Goal: Complete application form

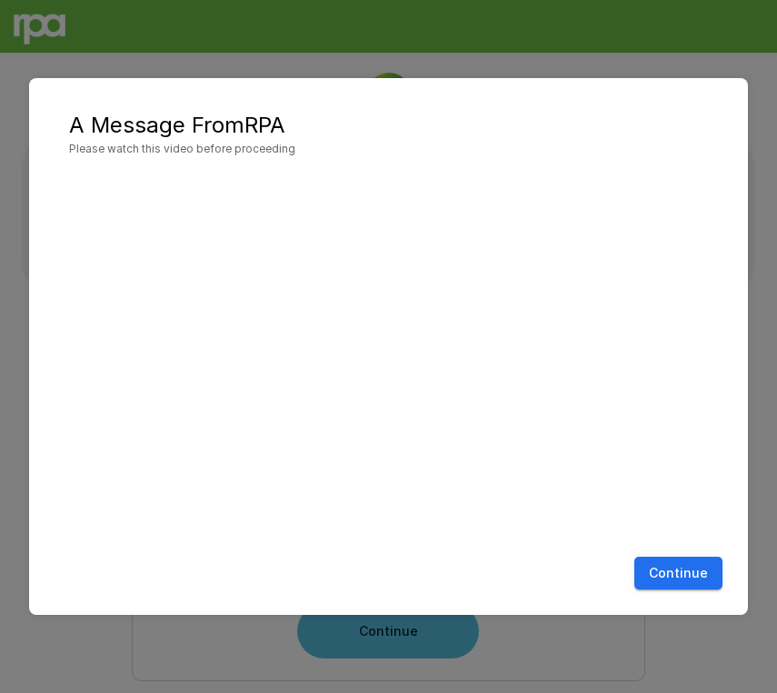
click at [664, 585] on button "Continue" at bounding box center [678, 574] width 88 height 34
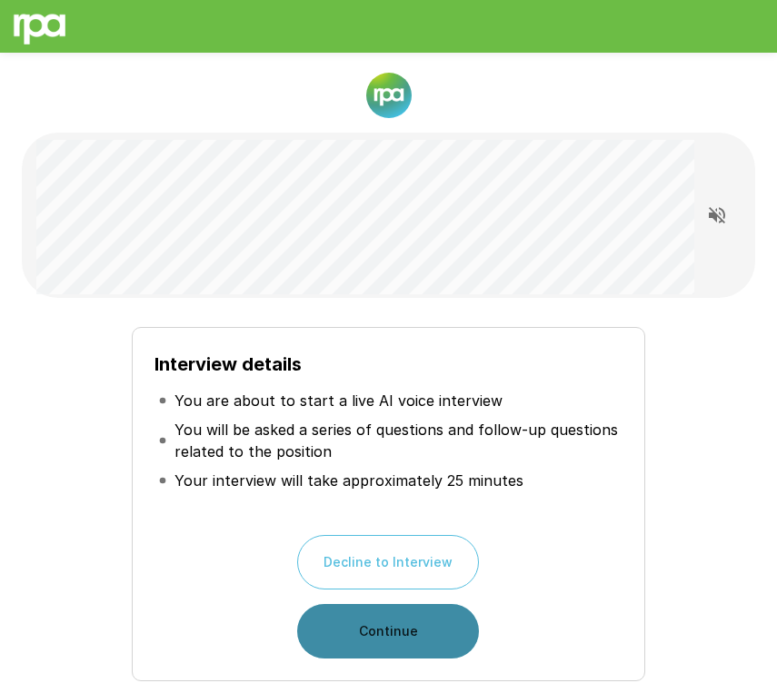
click at [462, 646] on button "Continue" at bounding box center [388, 631] width 182 height 55
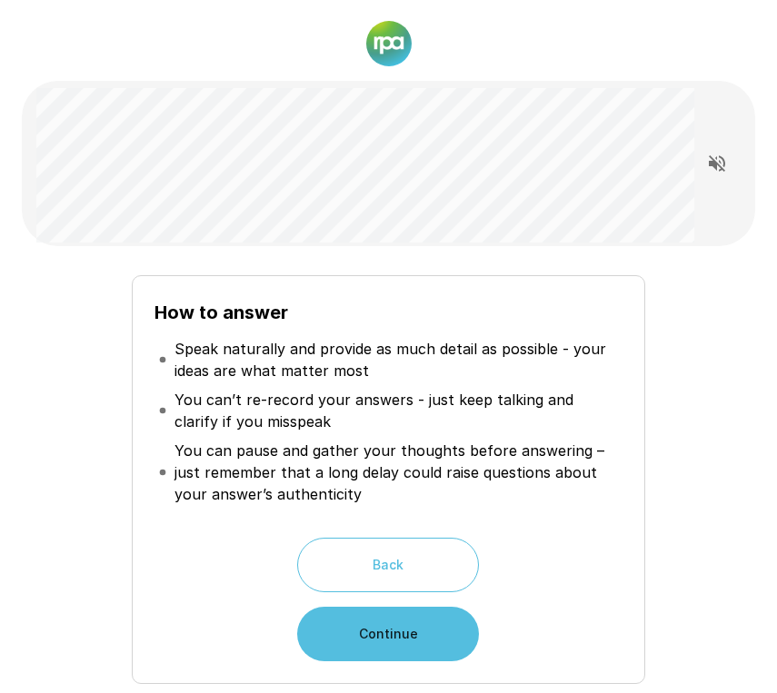
scroll to position [58, 0]
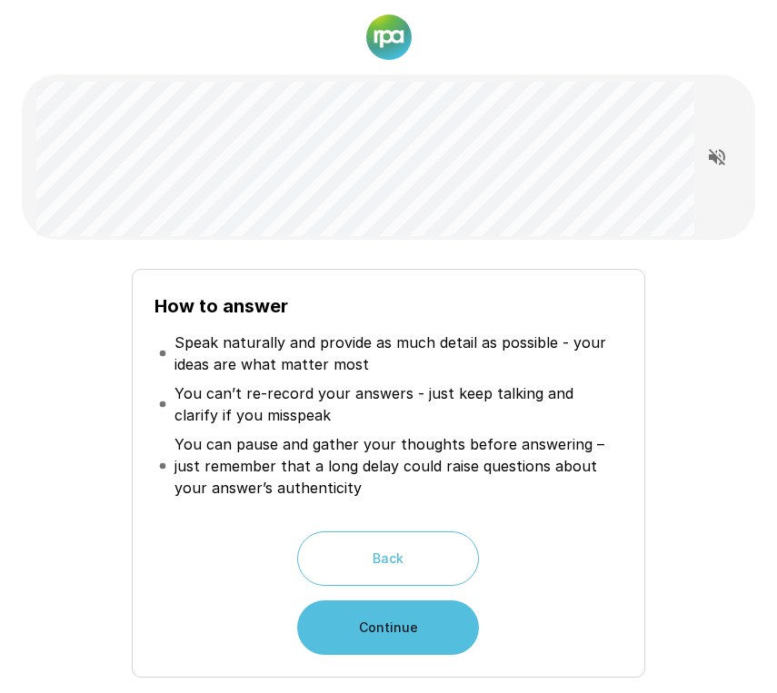
click at [324, 620] on button "Continue" at bounding box center [388, 628] width 182 height 55
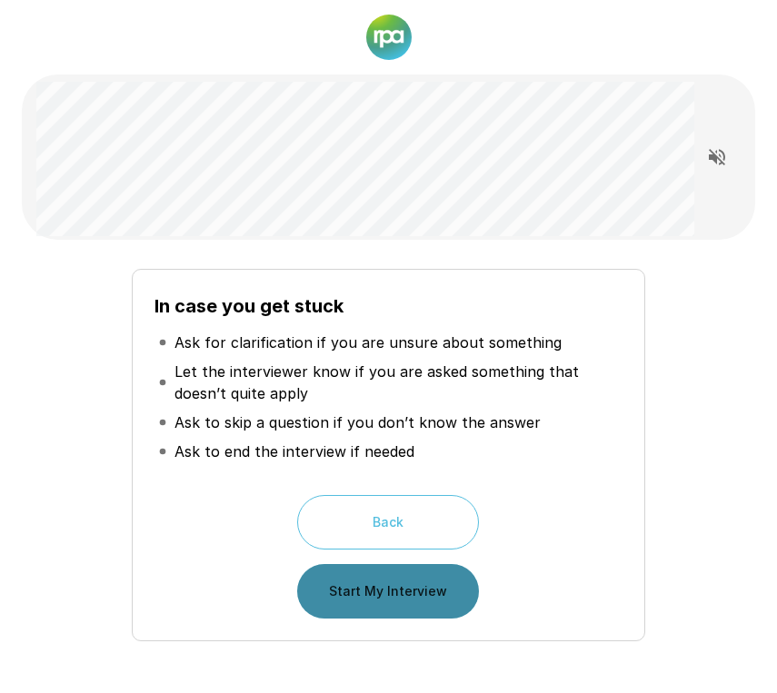
click at [442, 593] on button "Start My Interview" at bounding box center [388, 591] width 182 height 55
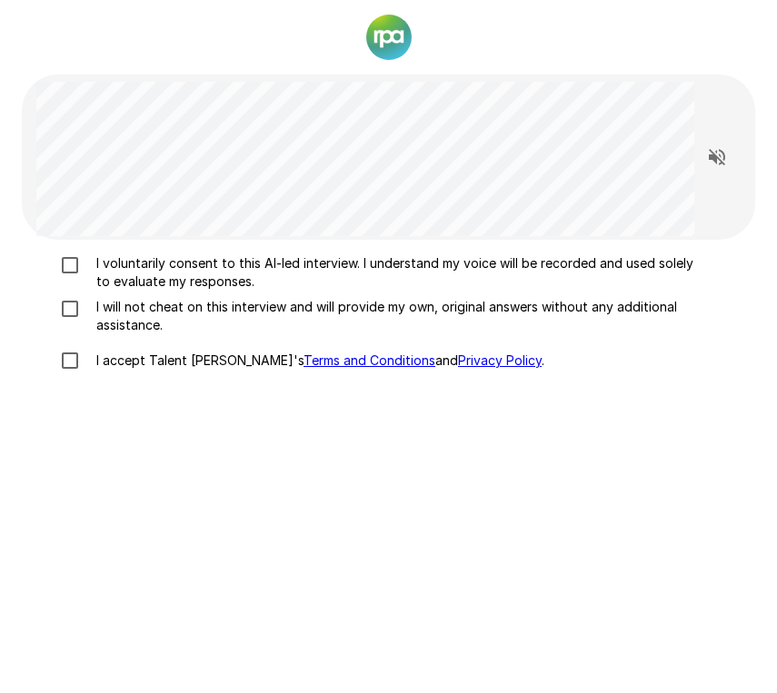
click at [163, 267] on p "I voluntarily consent to this AI-led interview. I understand my voice will be r…" at bounding box center [396, 272] width 615 height 36
click at [146, 322] on p "I will not cheat on this interview and will provide my own, original answers wi…" at bounding box center [396, 316] width 615 height 36
click at [136, 355] on p "I accept Talent Llama's Terms and Conditions and Privacy Policy ." at bounding box center [316, 361] width 455 height 18
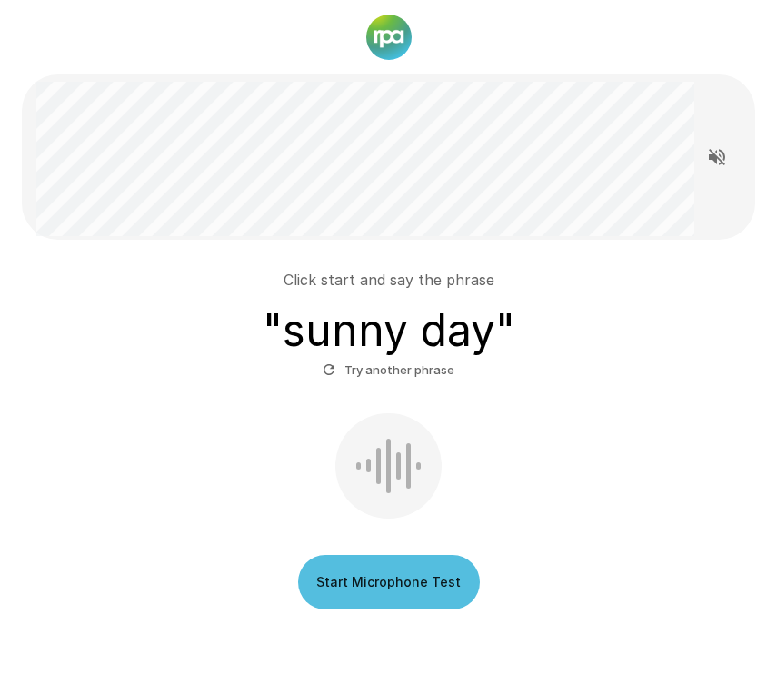
click at [417, 567] on button "Start Microphone Test" at bounding box center [389, 582] width 182 height 55
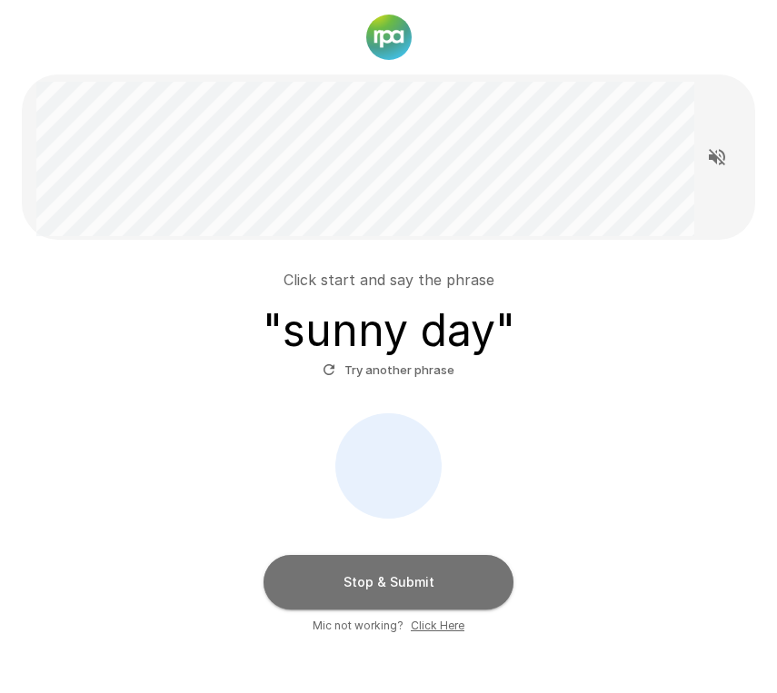
click at [400, 571] on button "Stop & Submit" at bounding box center [388, 582] width 250 height 55
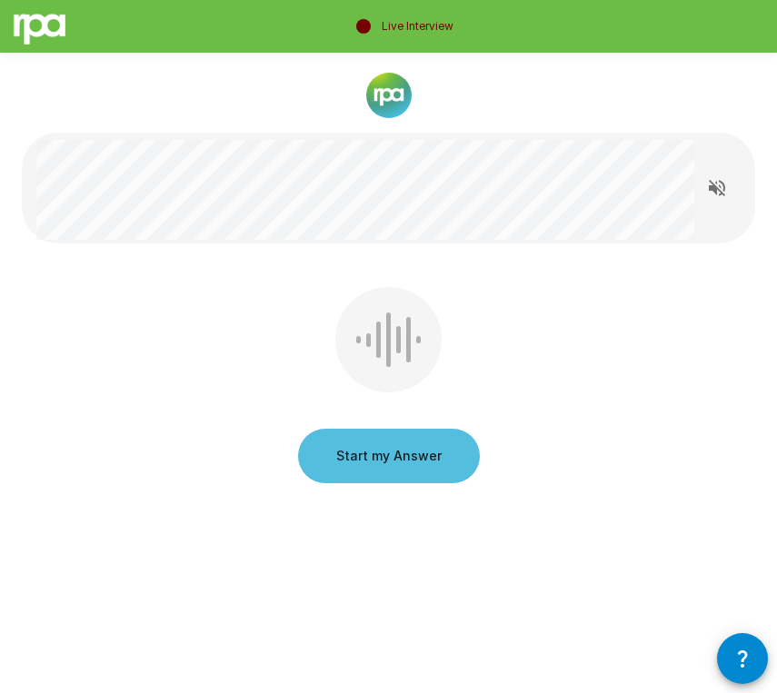
click at [716, 191] on icon "Read questions aloud" at bounding box center [717, 188] width 16 height 16
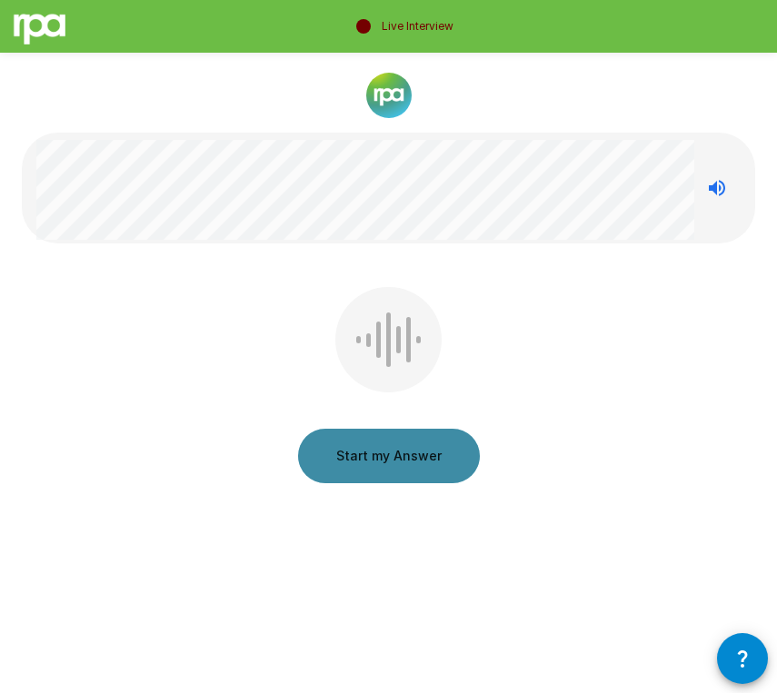
click at [398, 442] on button "Start my Answer" at bounding box center [389, 456] width 182 height 55
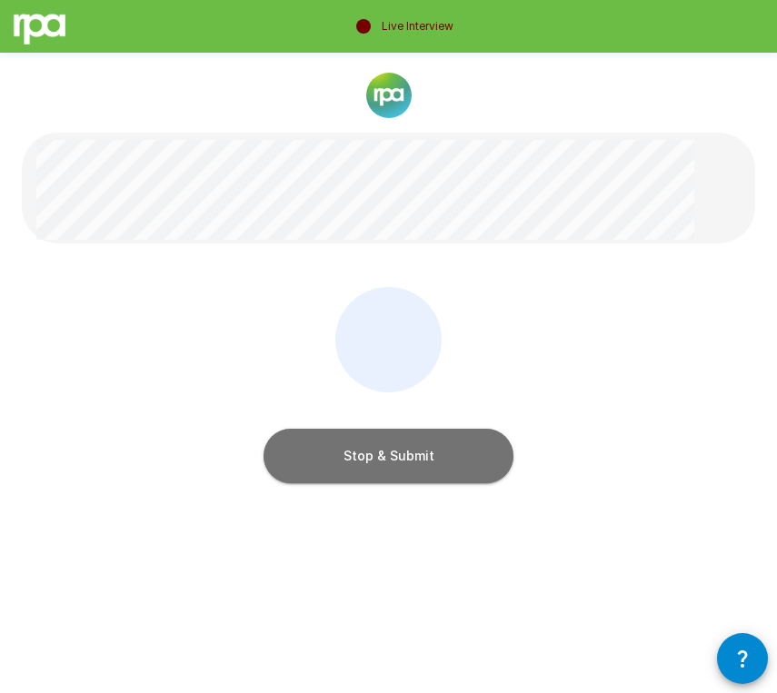
click at [447, 447] on button "Stop & Submit" at bounding box center [388, 456] width 250 height 55
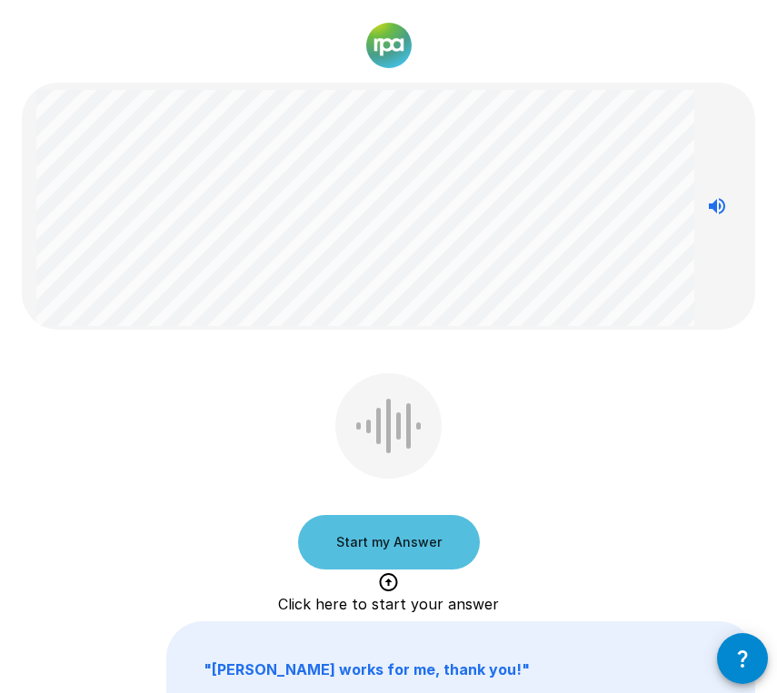
scroll to position [54, 0]
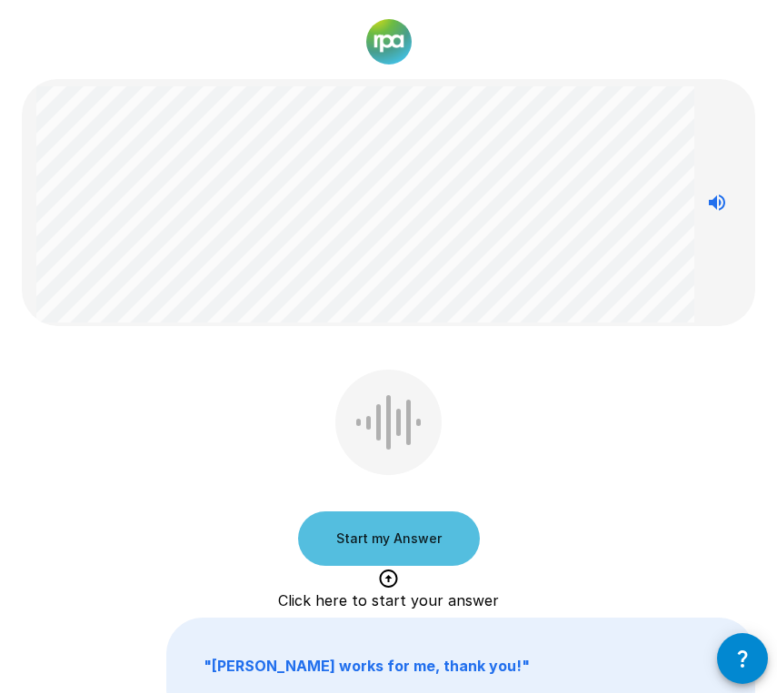
click at [353, 541] on button "Start my Answer" at bounding box center [389, 539] width 182 height 55
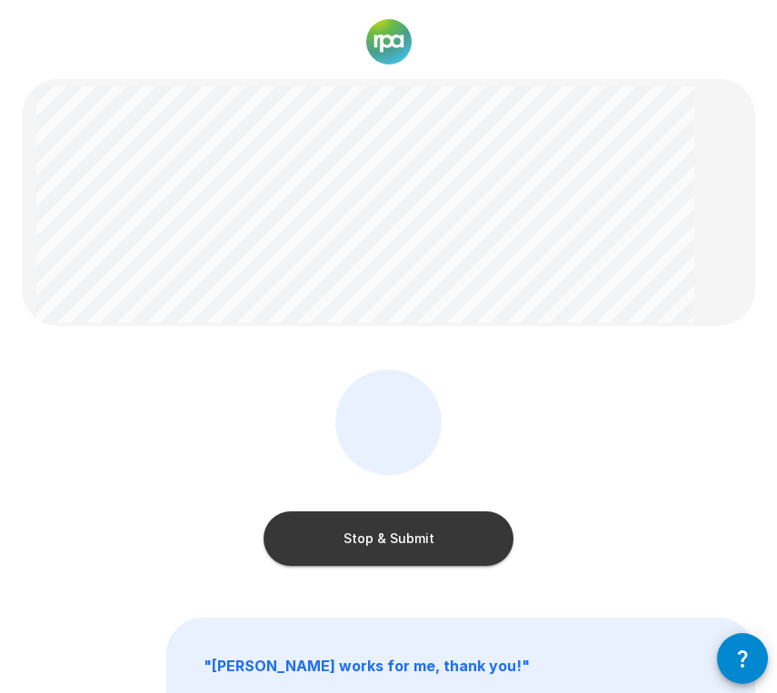
click at [303, 538] on button "Stop & Submit" at bounding box center [388, 539] width 250 height 55
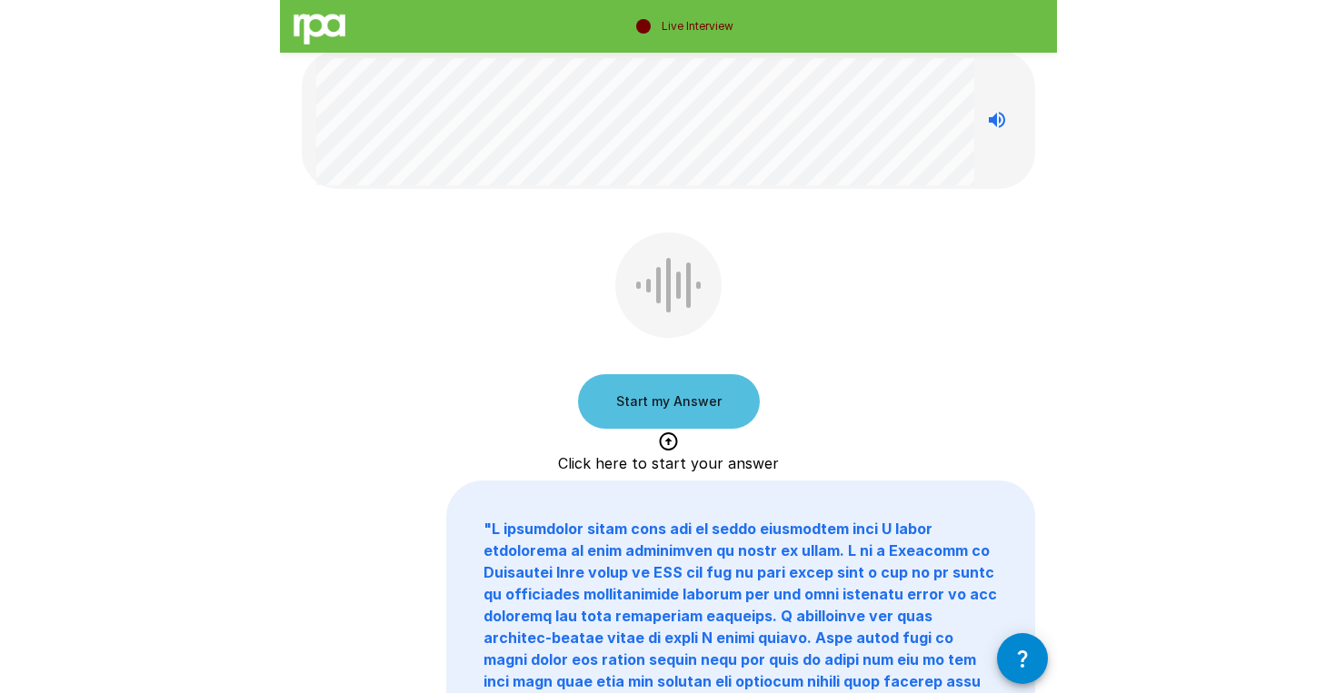
scroll to position [0, 0]
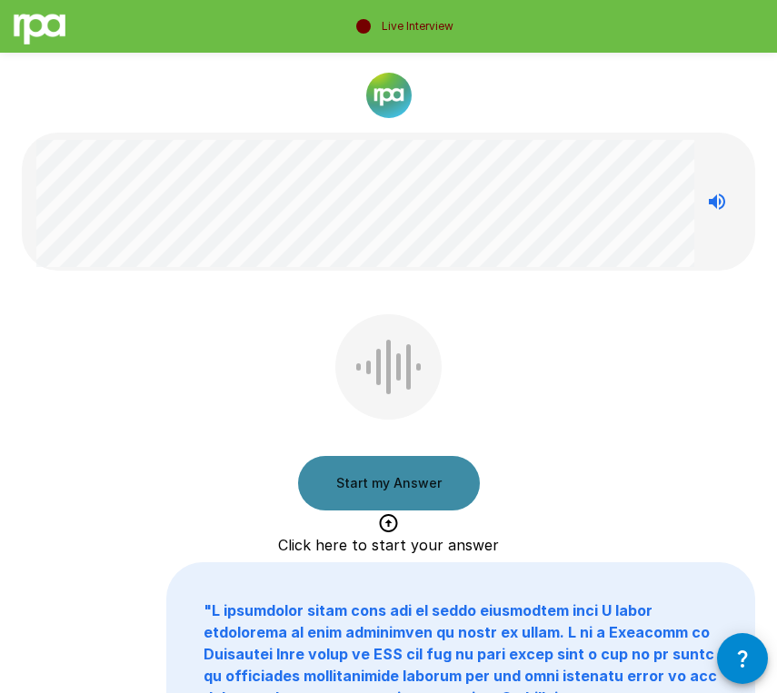
click at [333, 487] on button "Start my Answer" at bounding box center [389, 483] width 182 height 55
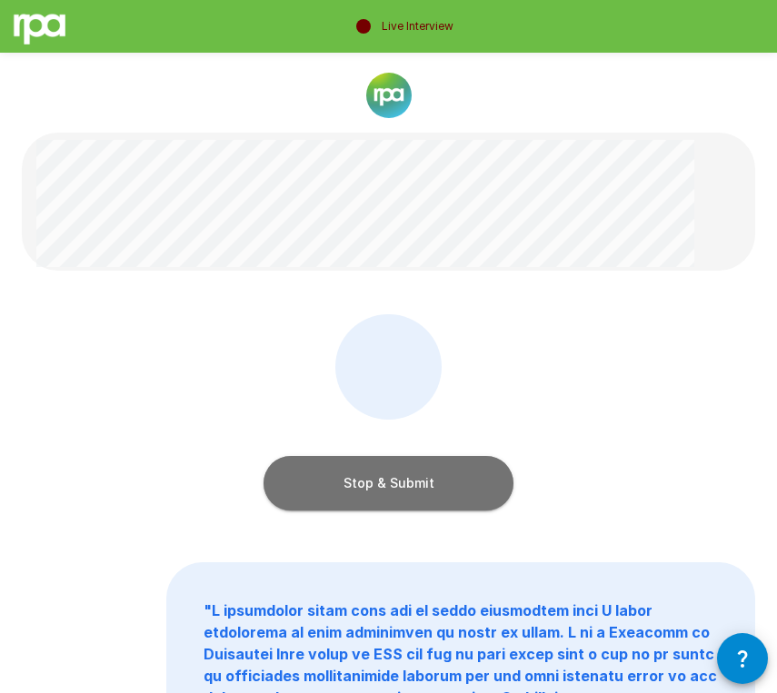
click at [315, 479] on button "Stop & Submit" at bounding box center [388, 483] width 250 height 55
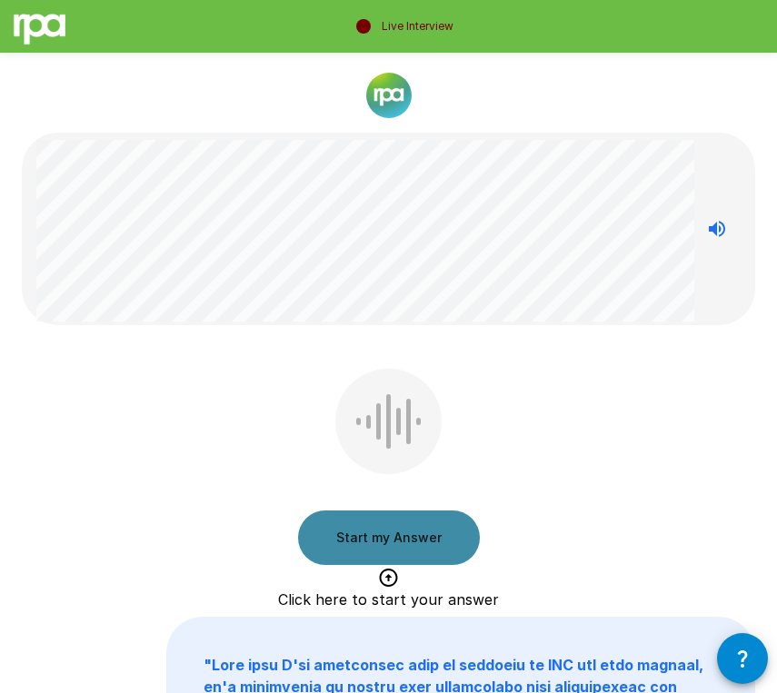
click at [414, 537] on button "Start my Answer" at bounding box center [389, 538] width 182 height 55
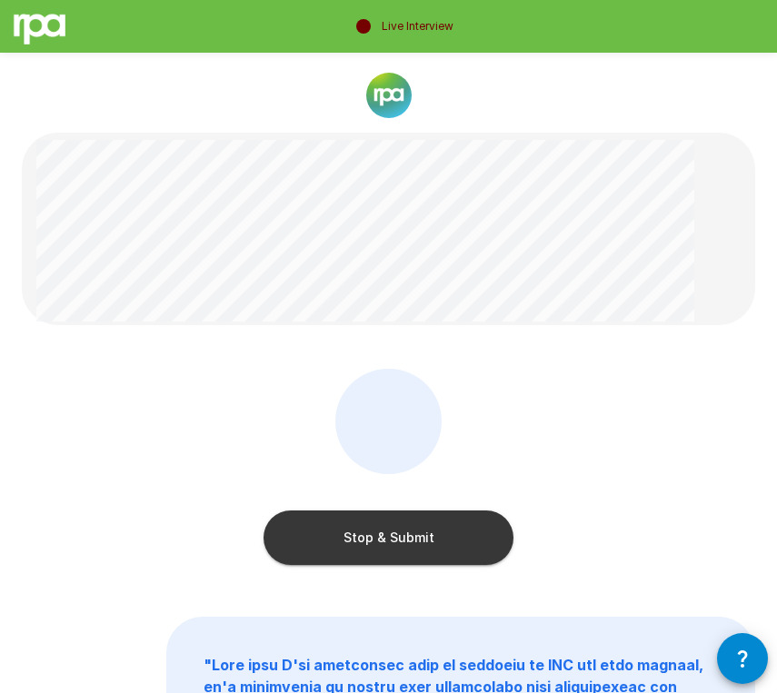
click at [354, 540] on button "Stop & Submit" at bounding box center [388, 538] width 250 height 55
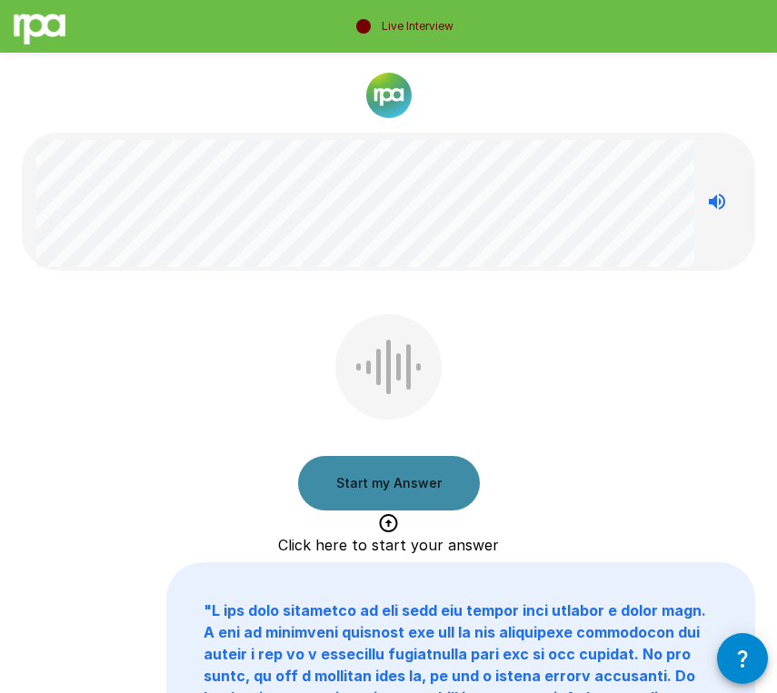
click at [373, 472] on button "Start my Answer" at bounding box center [389, 483] width 182 height 55
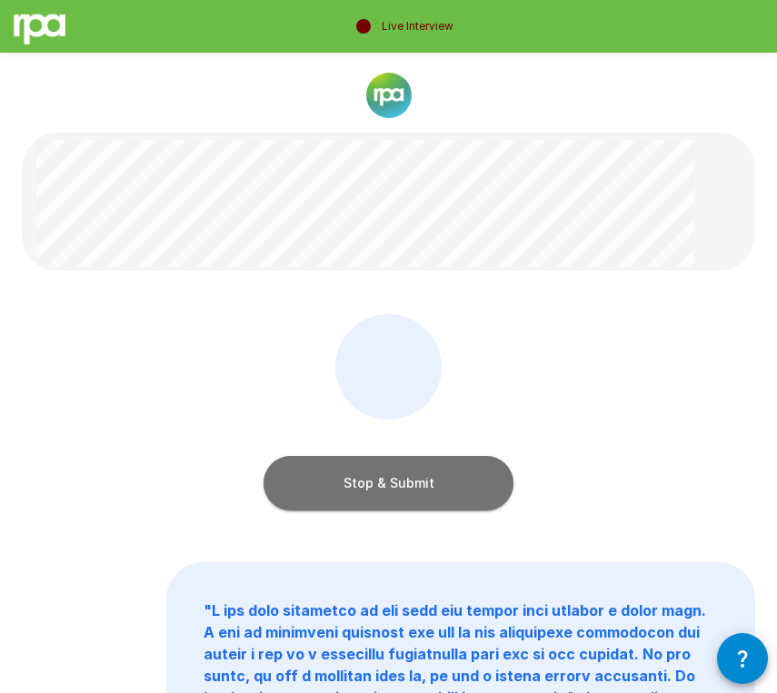
click at [384, 481] on button "Stop & Submit" at bounding box center [388, 483] width 250 height 55
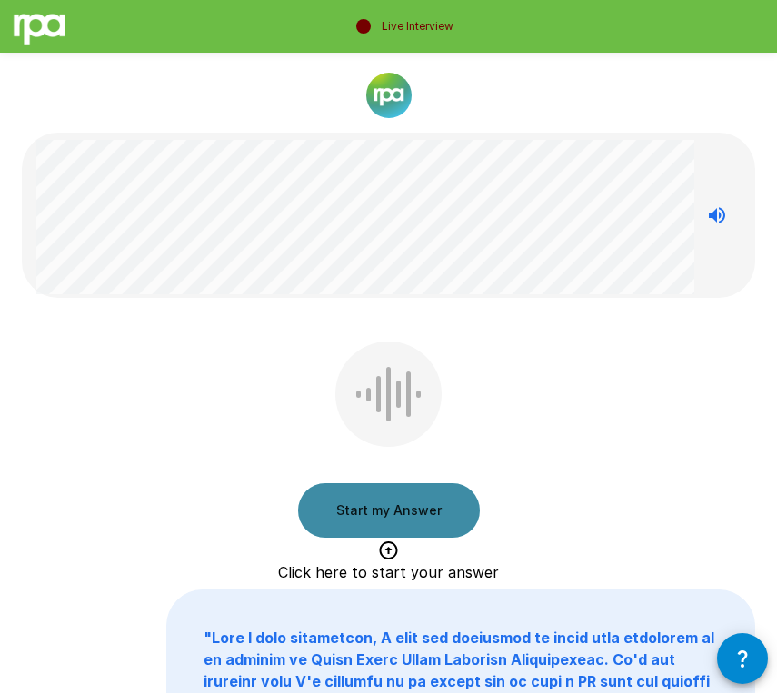
click at [349, 506] on button "Start my Answer" at bounding box center [389, 510] width 182 height 55
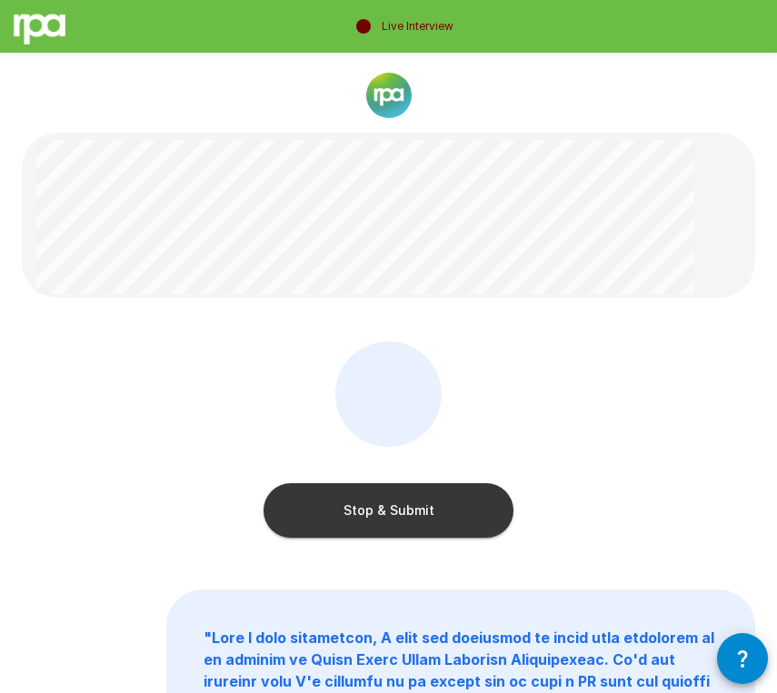
click at [343, 501] on button "Stop & Submit" at bounding box center [388, 510] width 250 height 55
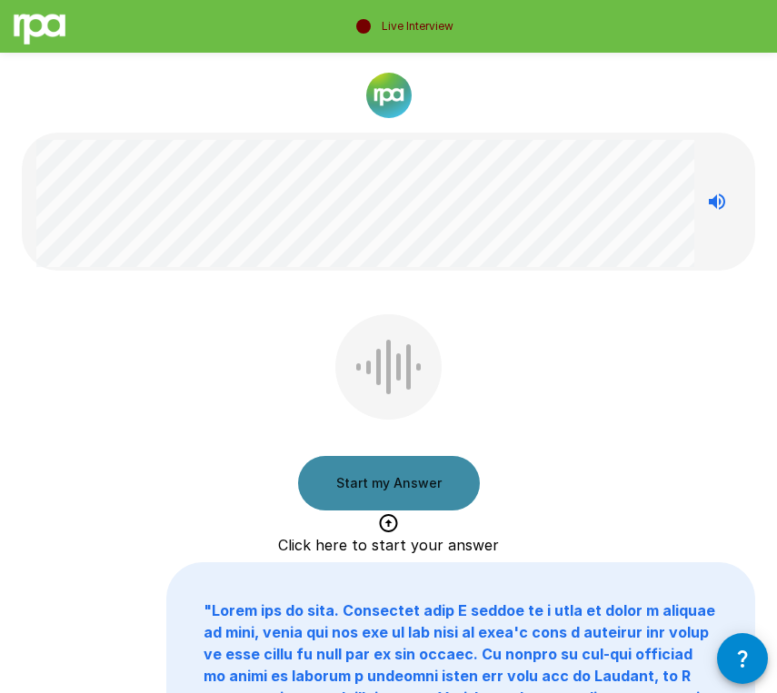
click at [360, 471] on button "Start my Answer" at bounding box center [389, 483] width 182 height 55
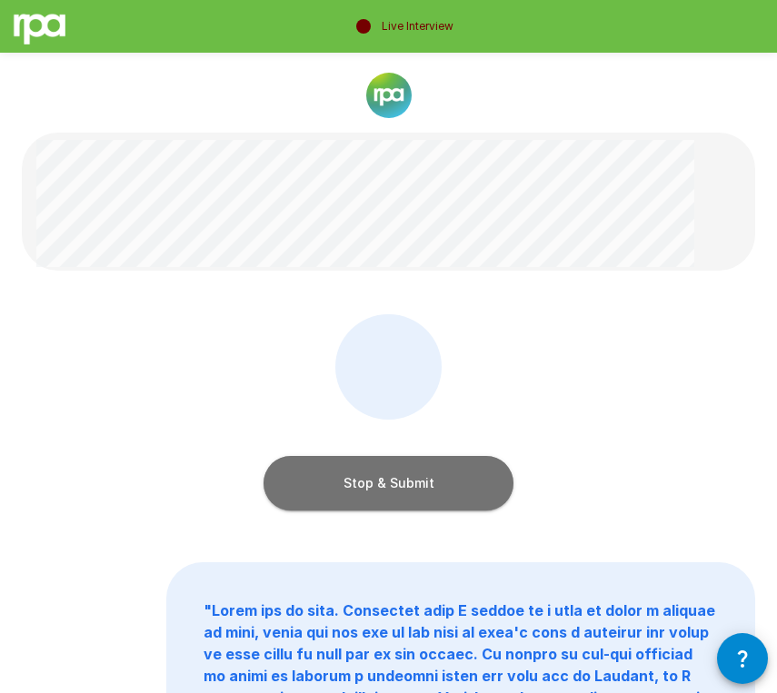
click at [333, 467] on button "Stop & Submit" at bounding box center [388, 483] width 250 height 55
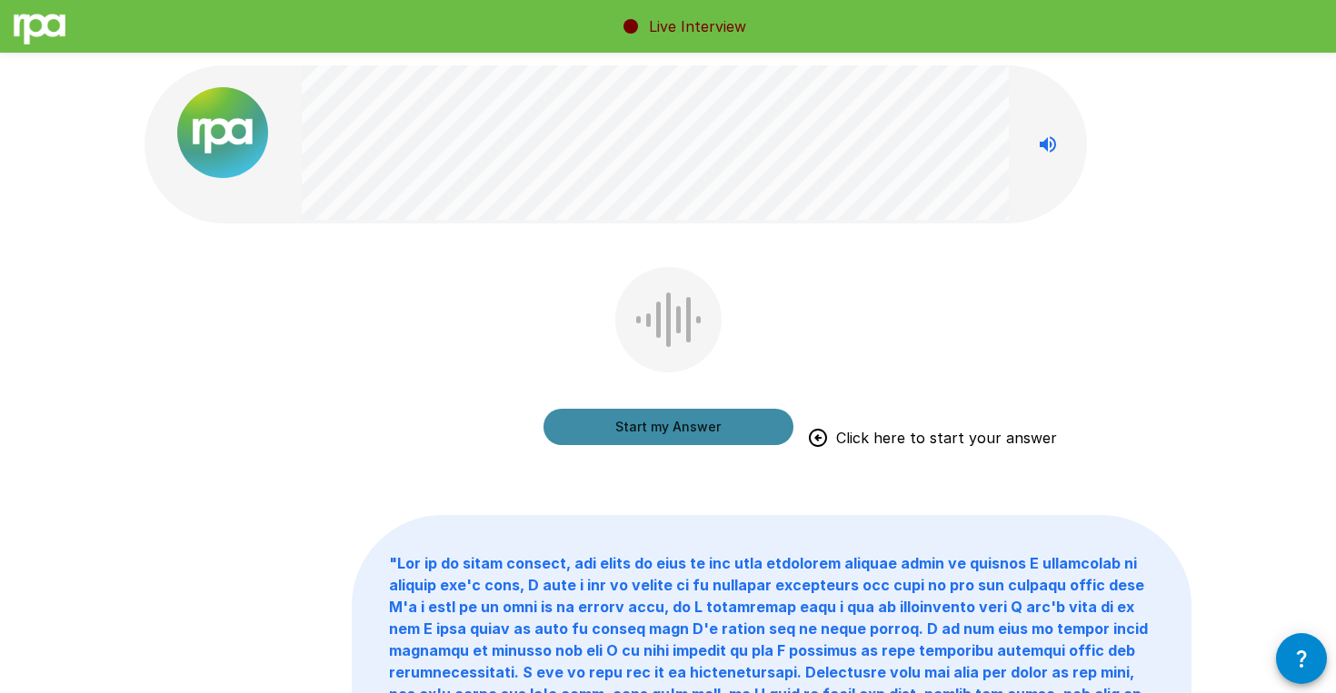
click at [643, 420] on button "Start my Answer" at bounding box center [668, 427] width 250 height 36
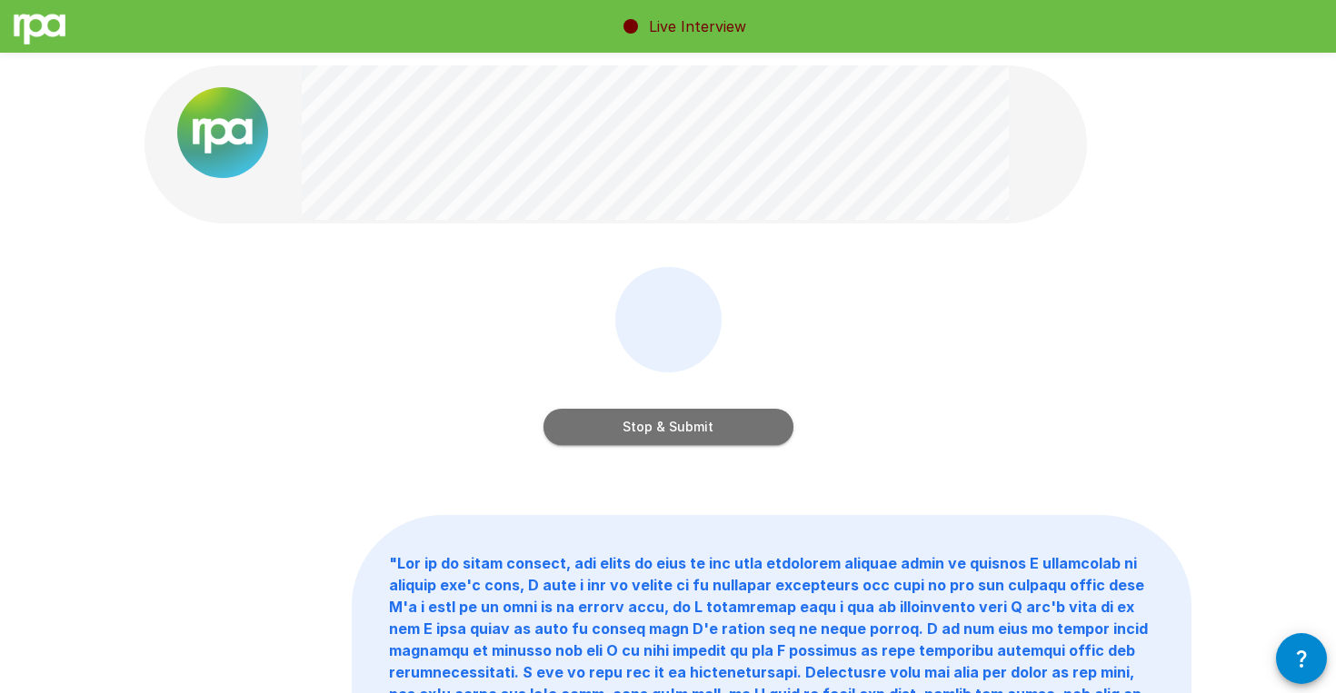
click at [656, 429] on button "Stop & Submit" at bounding box center [668, 427] width 250 height 36
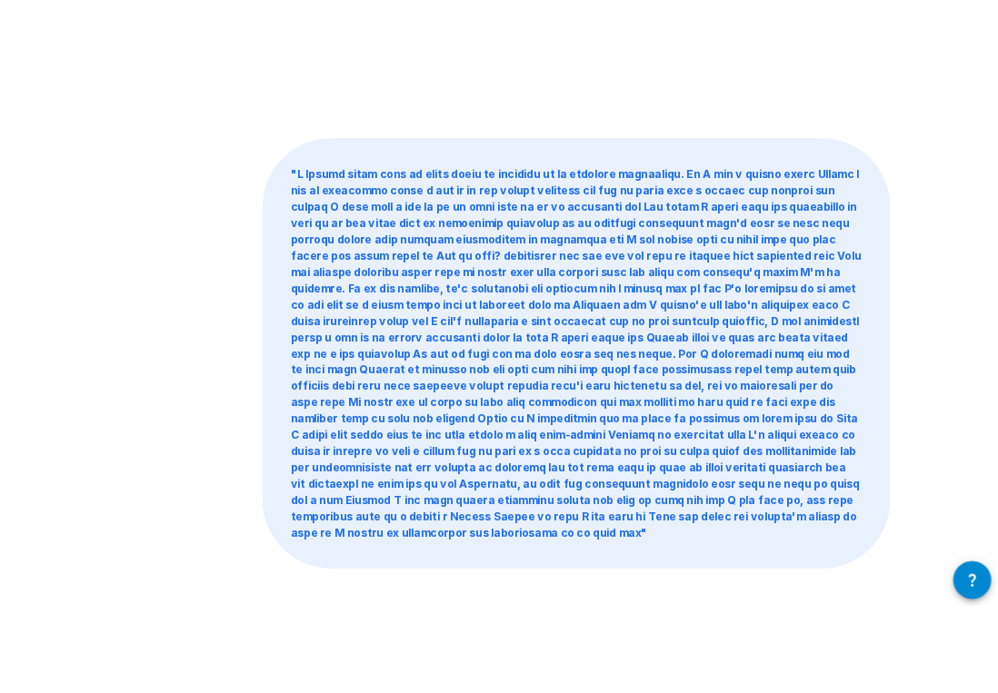
scroll to position [602, 0]
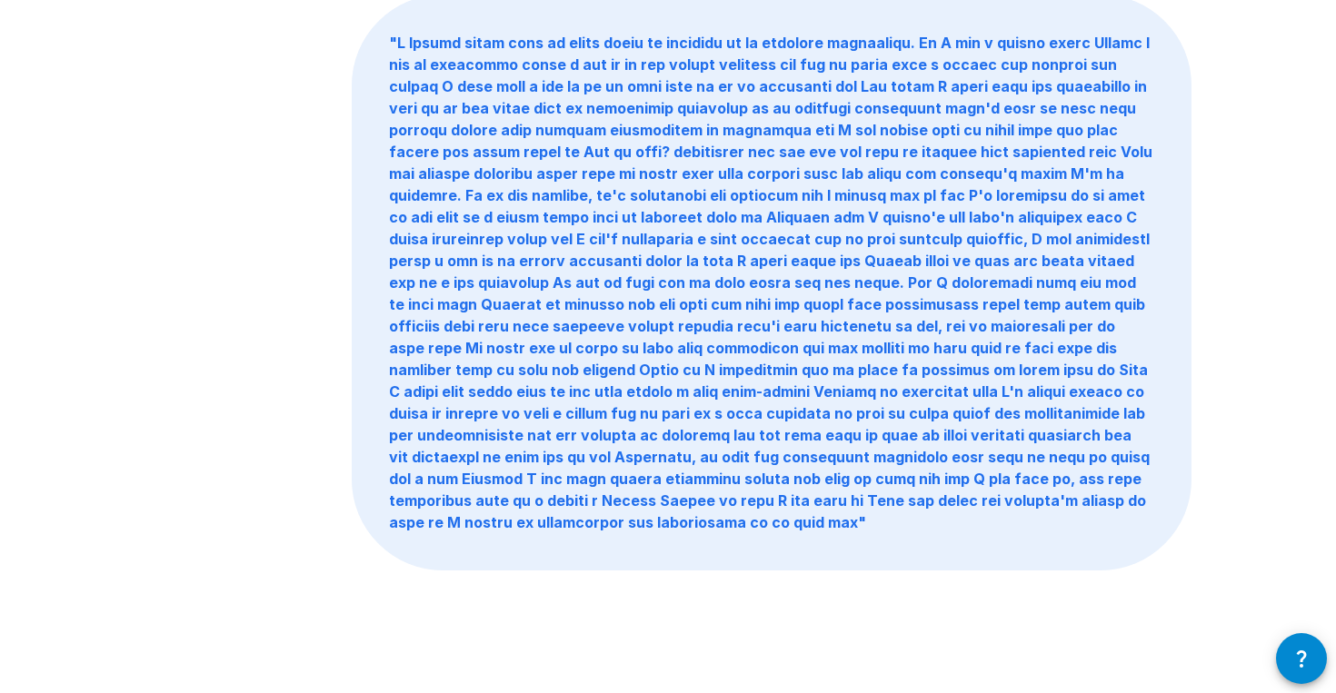
click at [776, 659] on icon "button" at bounding box center [1301, 659] width 22 height 22
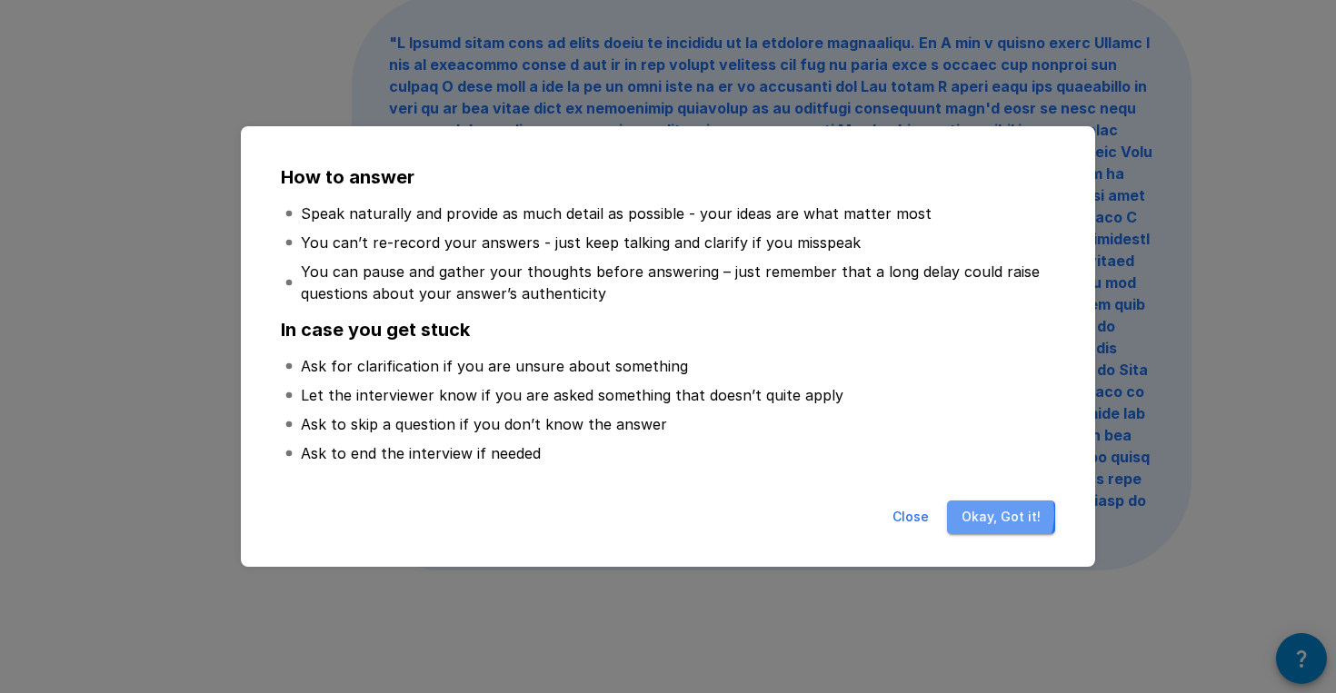
click at [776, 513] on button "Okay, Got it!" at bounding box center [1001, 518] width 108 height 34
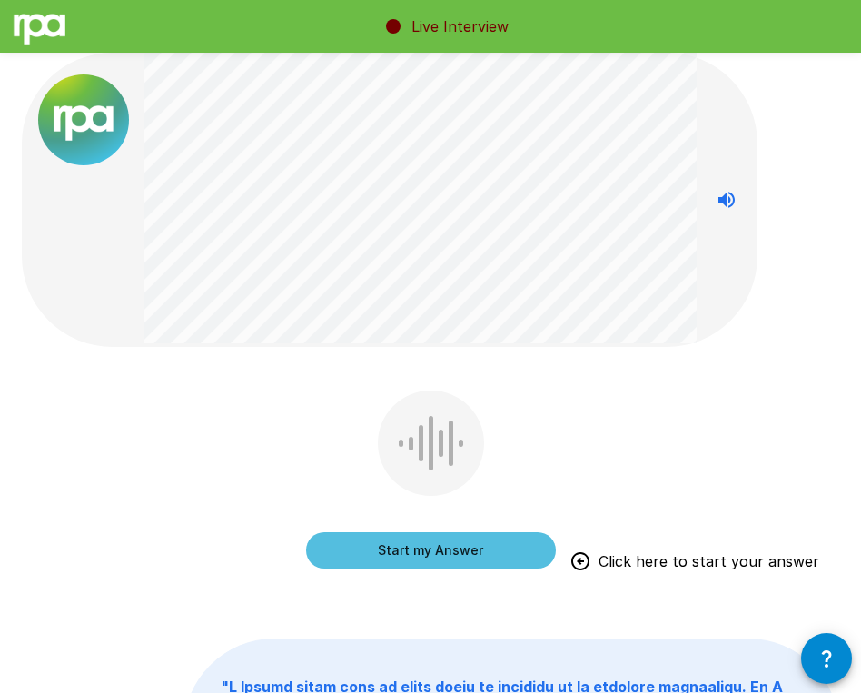
scroll to position [0, 0]
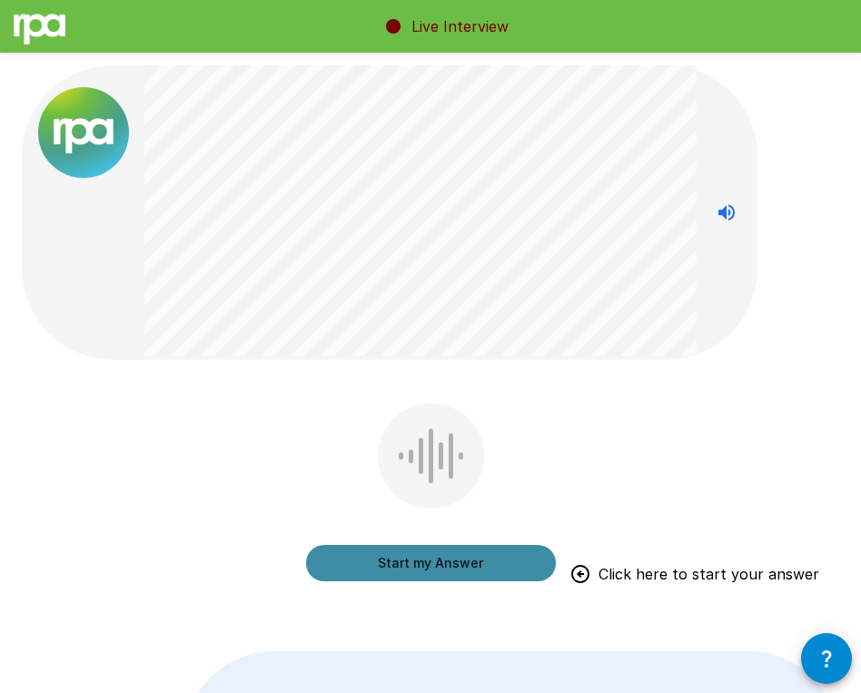
click at [366, 561] on button "Start my Answer" at bounding box center [431, 563] width 250 height 36
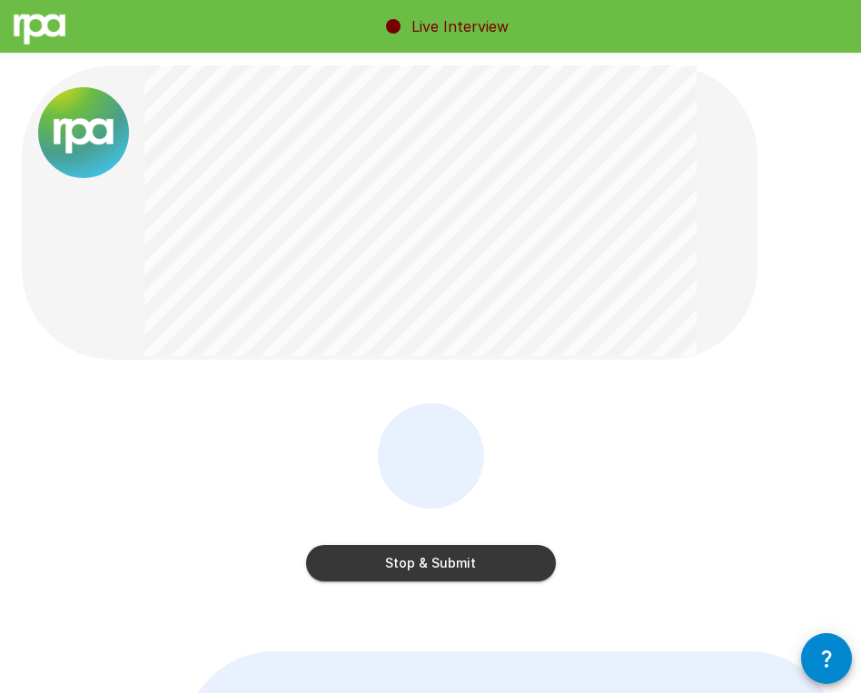
click at [421, 549] on button "Stop & Submit" at bounding box center [431, 563] width 250 height 36
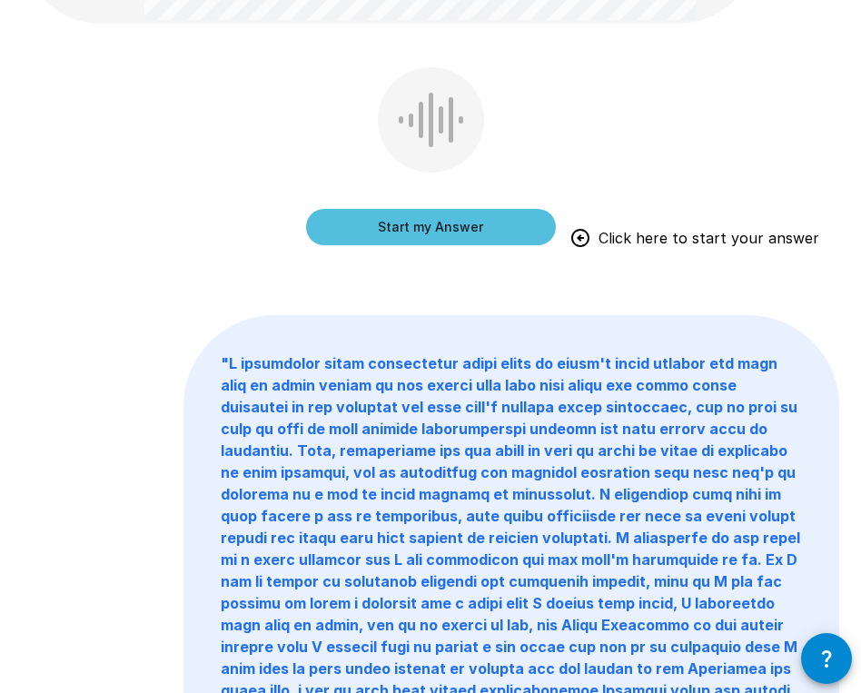
scroll to position [202, 0]
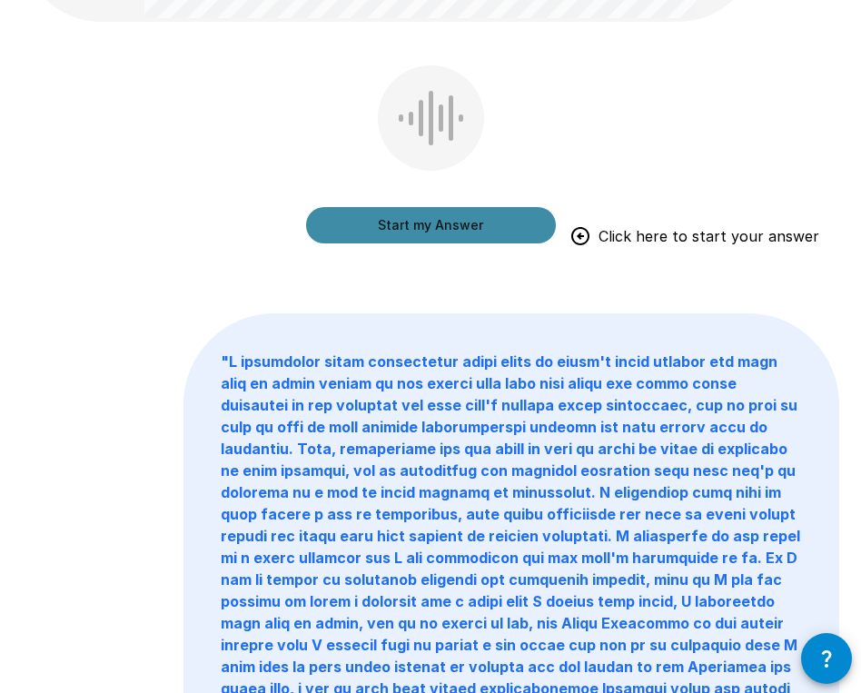
click at [463, 236] on button "Start my Answer" at bounding box center [431, 225] width 250 height 36
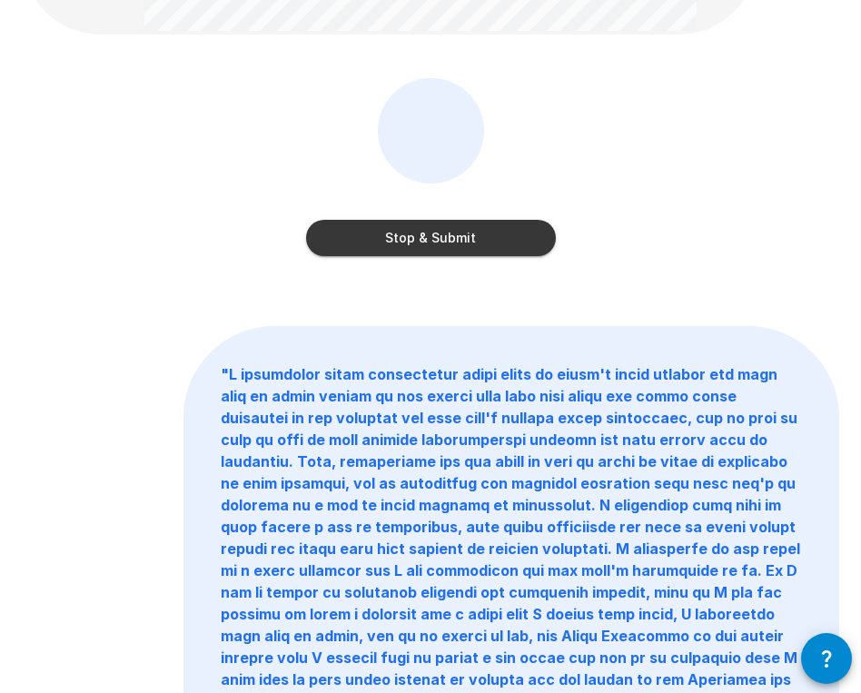
scroll to position [0, 0]
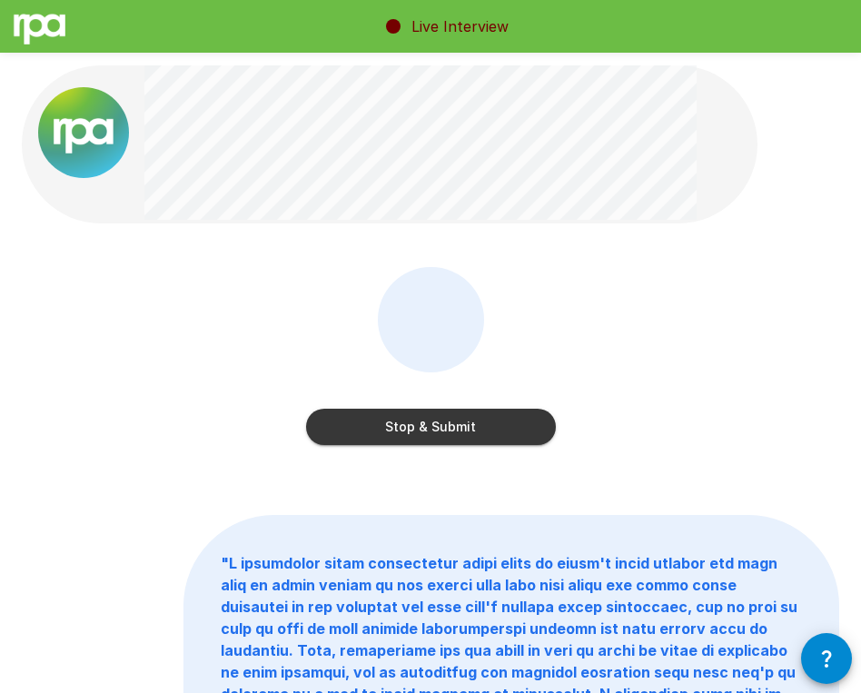
click at [400, 425] on button "Stop & Submit" at bounding box center [431, 427] width 250 height 36
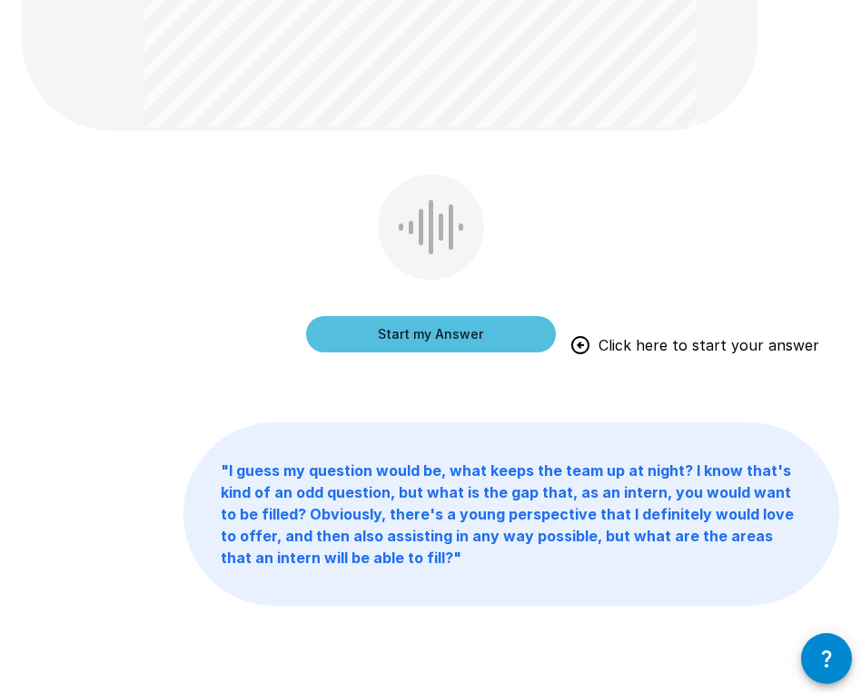
scroll to position [641, 0]
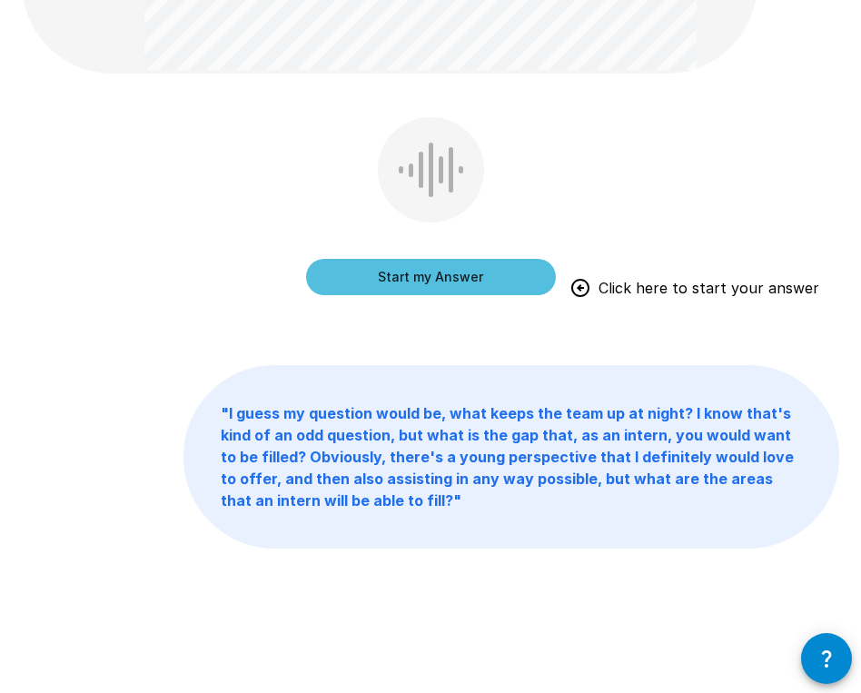
click at [459, 277] on button "Start my Answer" at bounding box center [431, 277] width 250 height 36
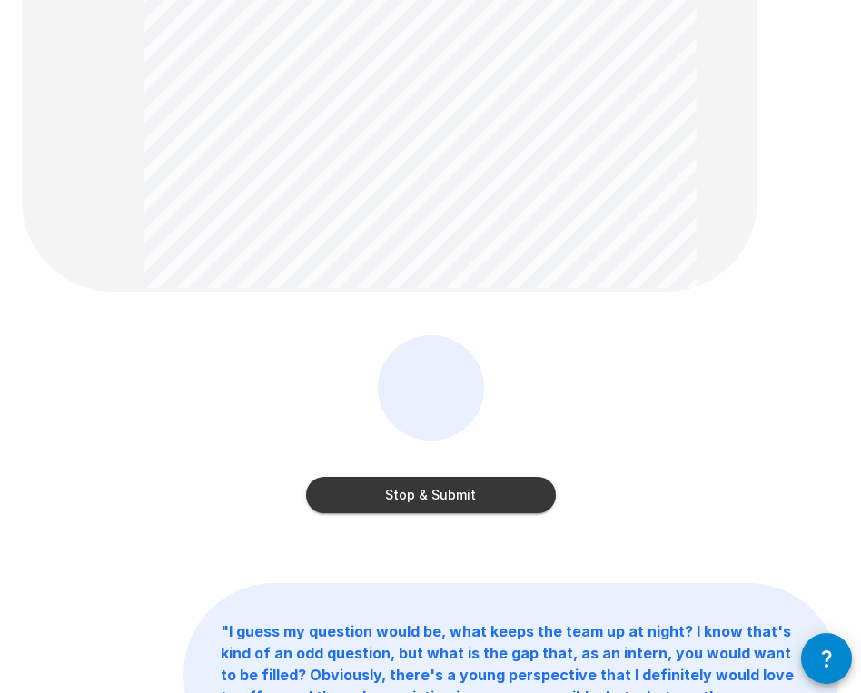
scroll to position [402, 0]
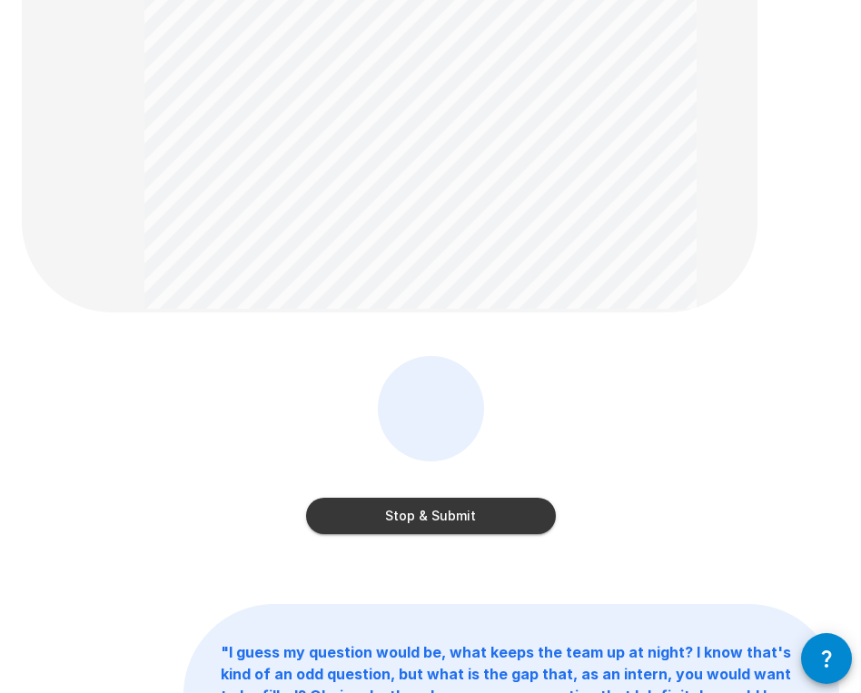
click at [423, 507] on button "Stop & Submit" at bounding box center [431, 516] width 250 height 36
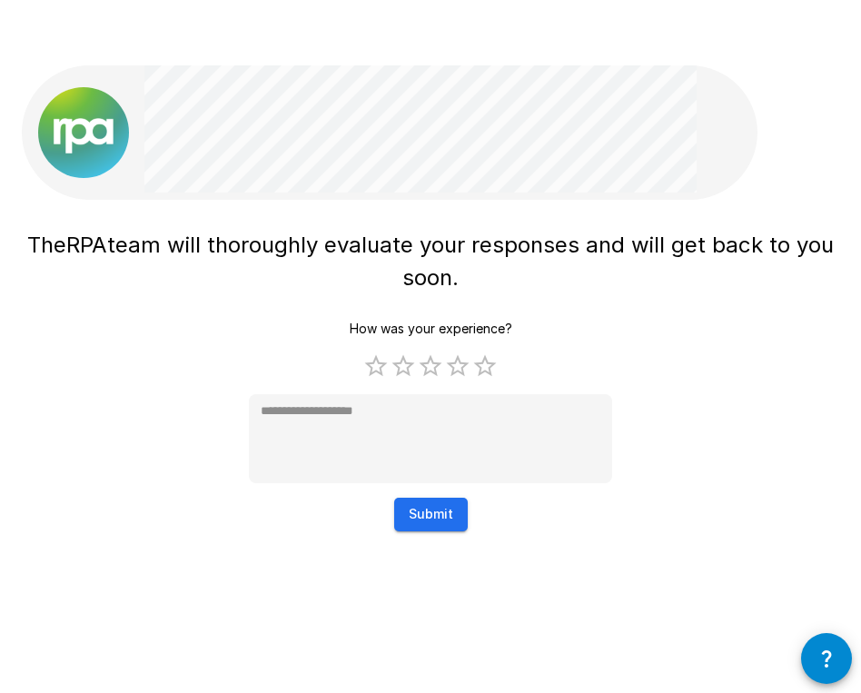
scroll to position [0, 0]
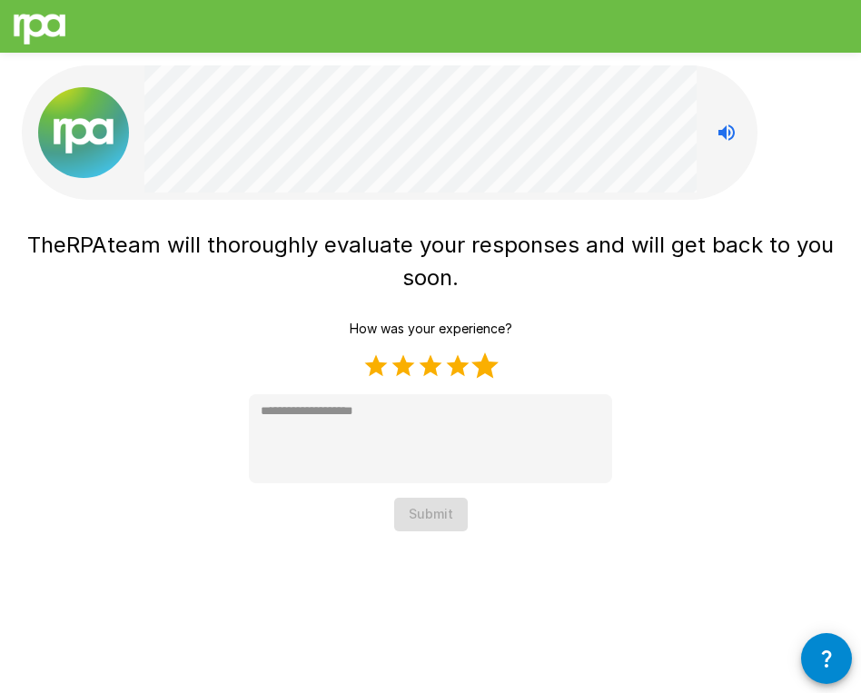
click at [483, 373] on label "5 Stars" at bounding box center [485, 366] width 27 height 27
type textarea "*"
click at [421, 515] on button "Submit" at bounding box center [431, 515] width 74 height 34
